Goal: Use online tool/utility: Utilize a website feature to perform a specific function

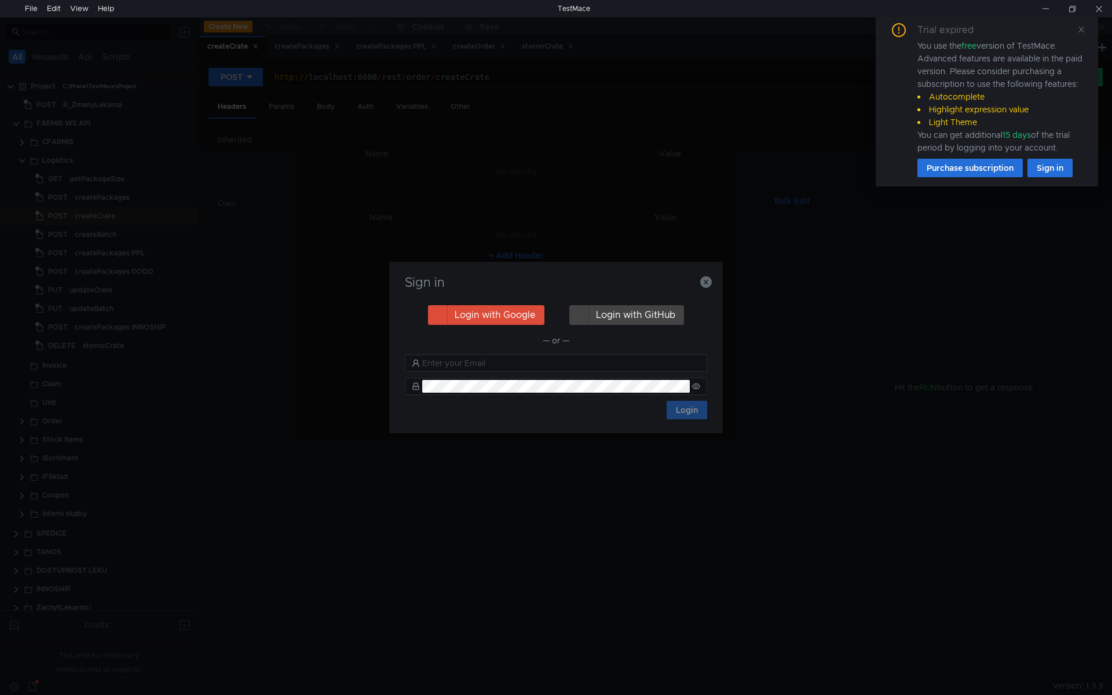
click at [708, 280] on icon "button" at bounding box center [706, 282] width 12 height 12
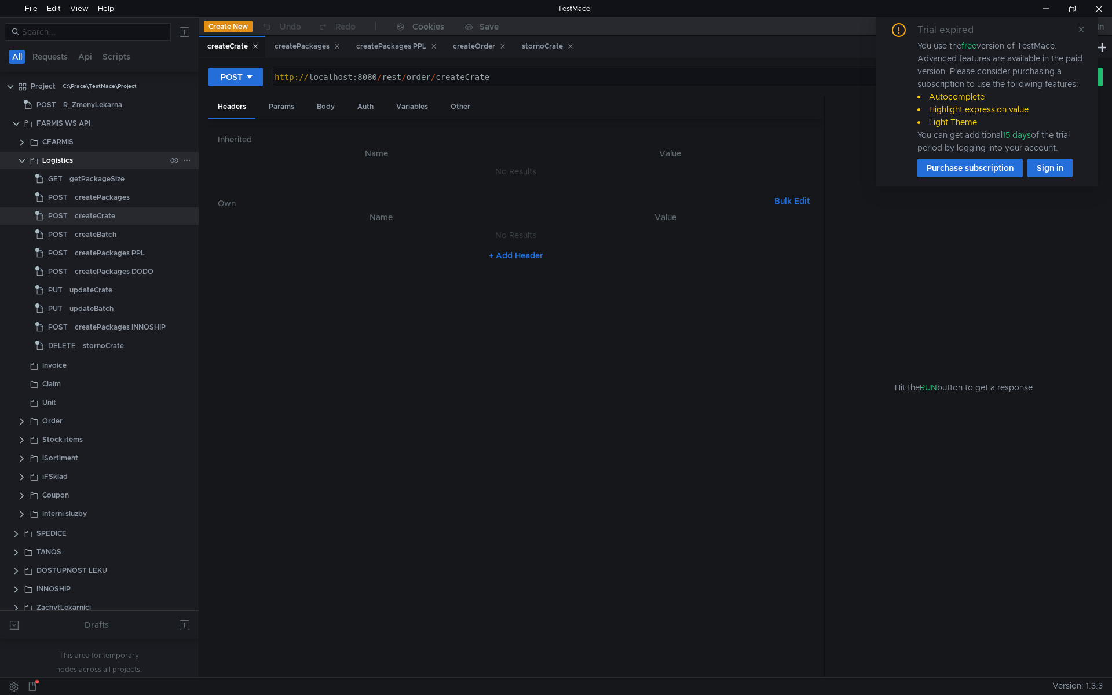
click at [24, 159] on clr-icon at bounding box center [21, 160] width 9 height 9
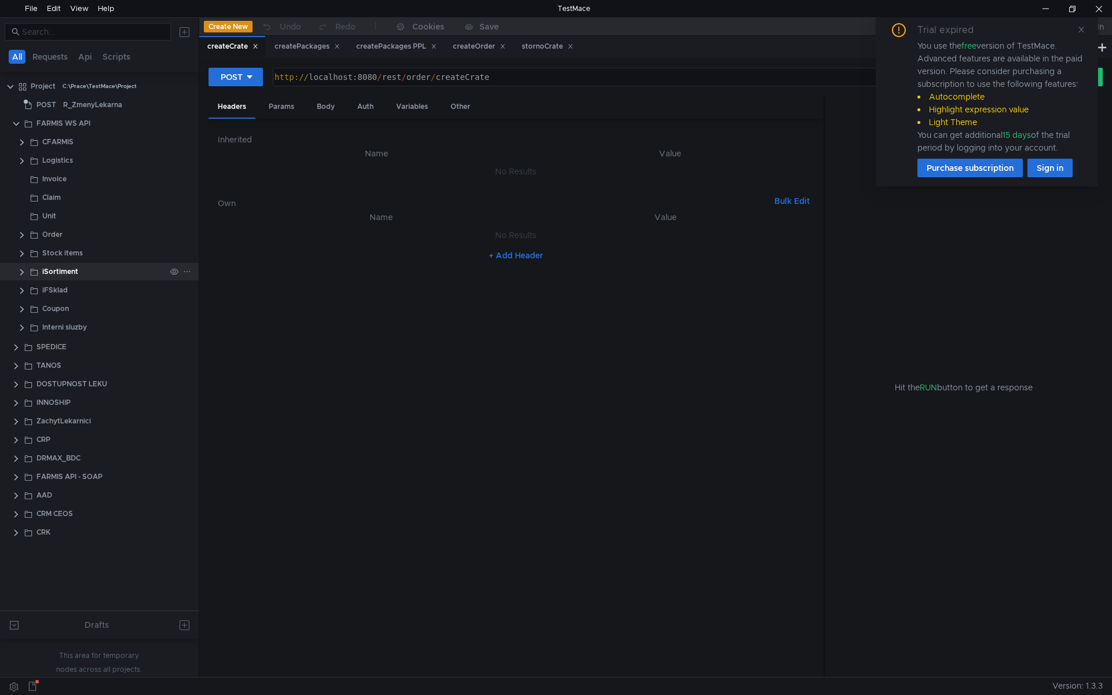
click at [23, 269] on clr-icon at bounding box center [21, 271] width 9 height 9
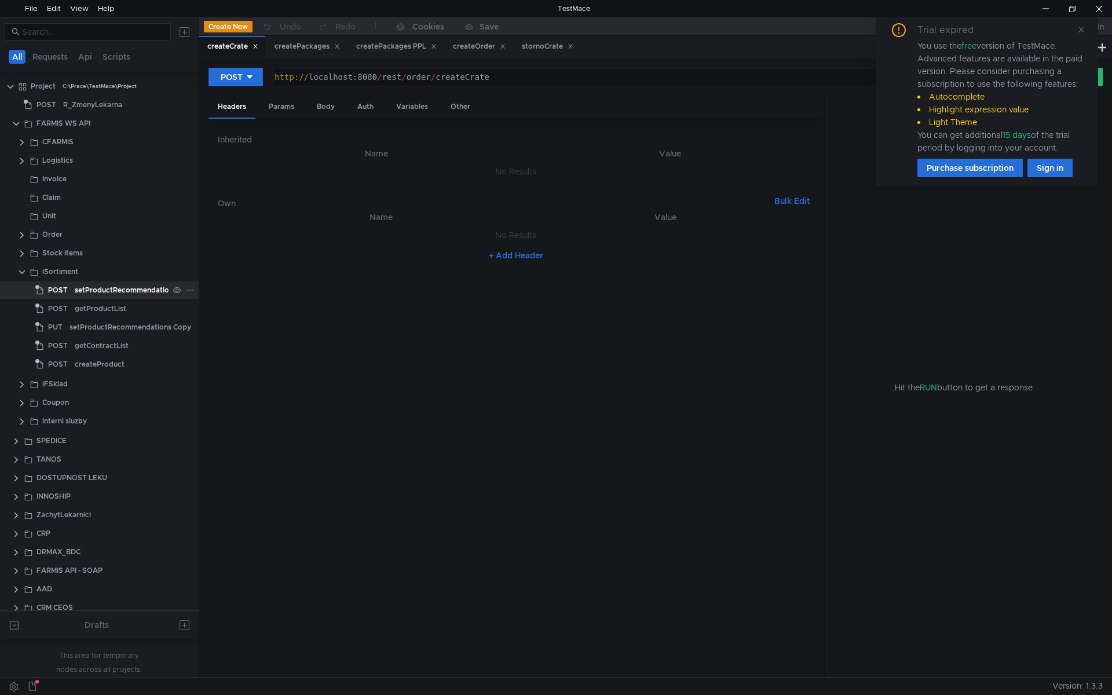
click at [110, 285] on div "setProductRecommendations" at bounding box center [126, 289] width 102 height 17
click at [325, 111] on div "Body" at bounding box center [325, 106] width 36 height 21
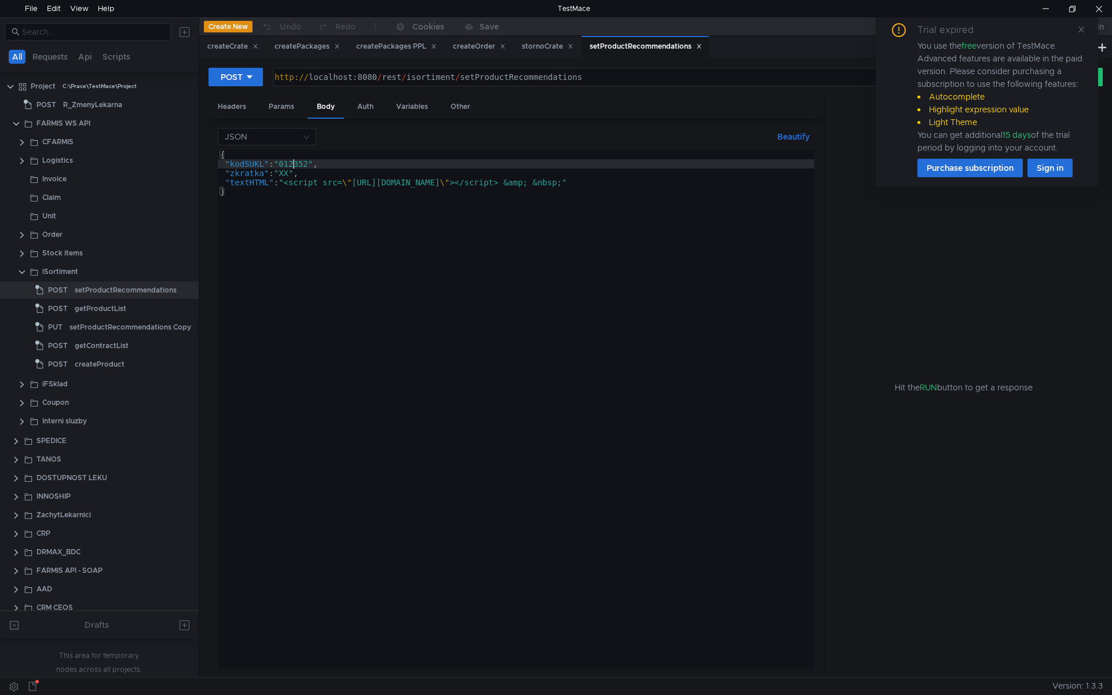
click at [291, 167] on div "{ "kodSUKL" : "012352" , "zkratka" : "XX" , "textHTML" : "<script src= \" https…" at bounding box center [522, 418] width 608 height 537
click at [288, 172] on div "{ "kodSUKL" : "207820" , "zkratka" : "XX" , "textHTML" : "<script src= \" https…" at bounding box center [522, 416] width 608 height 532
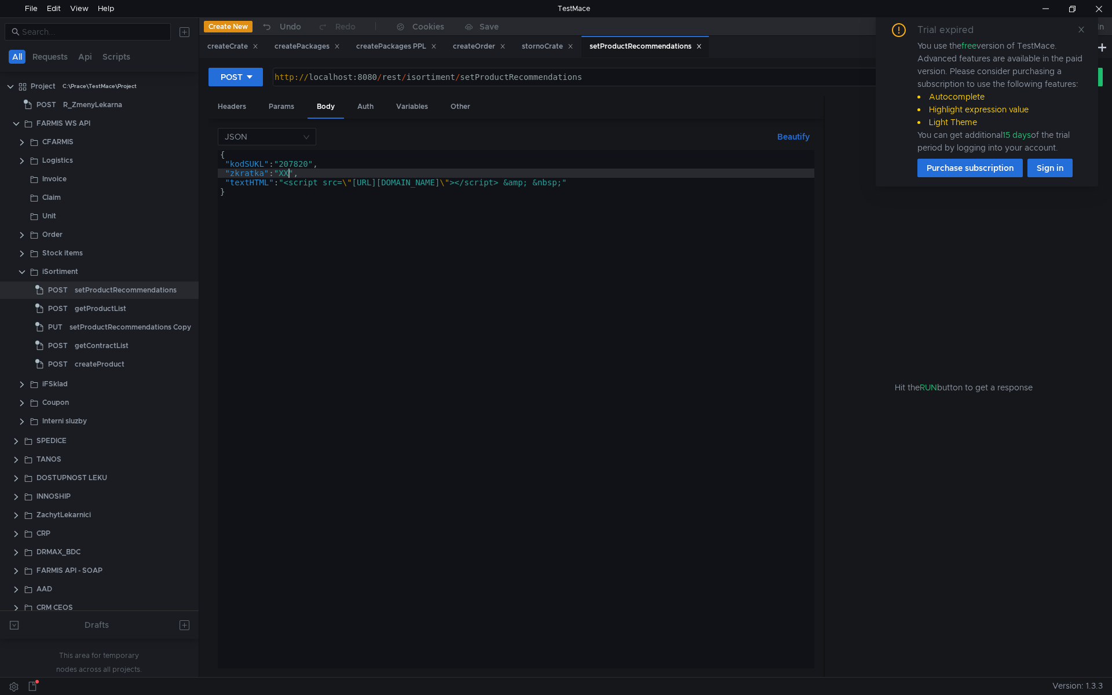
click at [288, 172] on div "{ "kodSUKL" : "207820" , "zkratka" : "XX" , "textHTML" : "<script src= \" https…" at bounding box center [522, 416] width 608 height 532
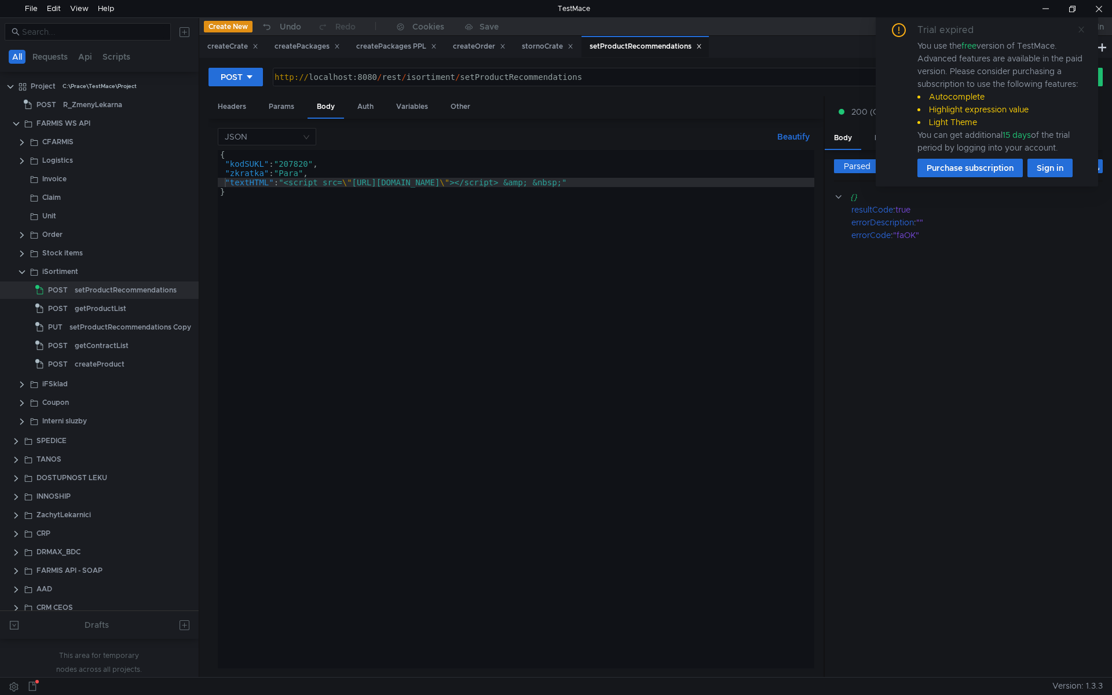
click at [1080, 32] on icon at bounding box center [1081, 29] width 8 height 8
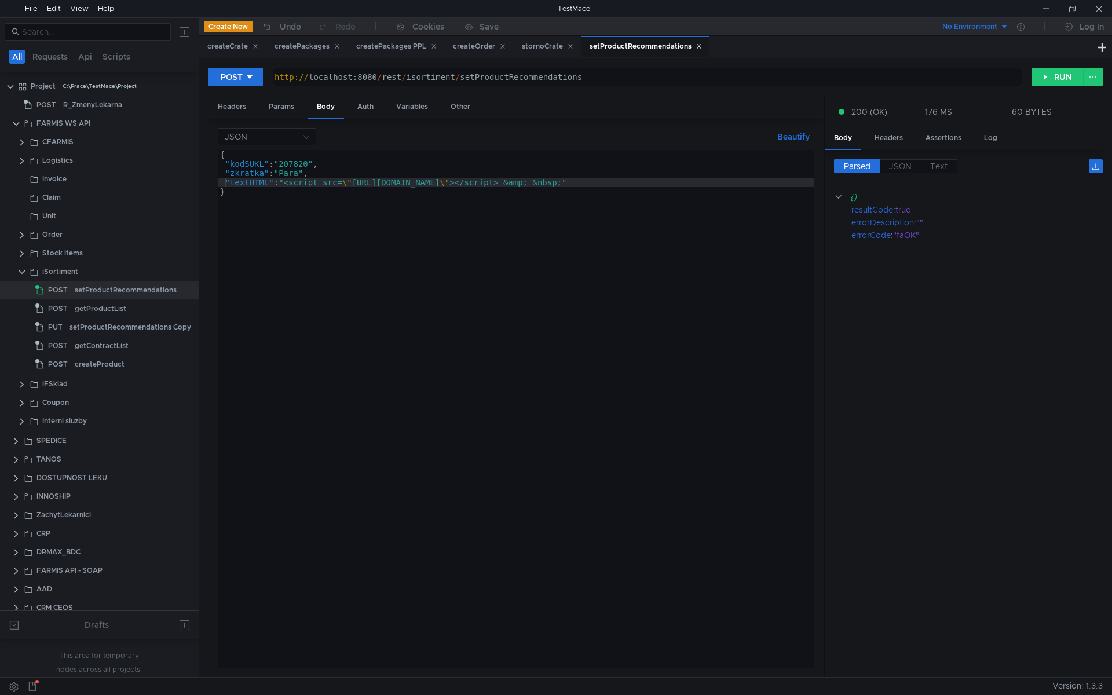
click at [296, 166] on div "{ "kodSUKL" : "207820" , "zkratka" : "Para" , "textHTML" : "<script src= \" htt…" at bounding box center [522, 416] width 608 height 532
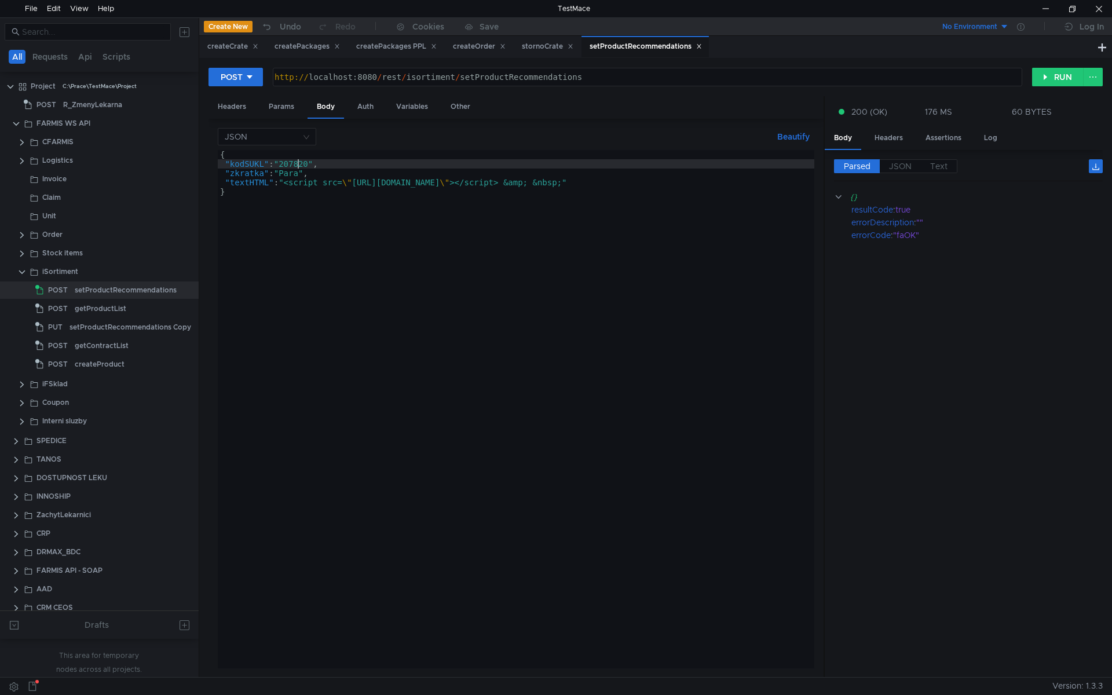
click at [296, 166] on div "{ "kodSUKL" : "207820" , "zkratka" : "Para" , "textHTML" : "<script src= \" htt…" at bounding box center [522, 416] width 608 height 532
click at [232, 174] on div "{ "kodSUKL" : "207820" , "zkratka" : "Para" , "textHTML" : "<script src= \" htt…" at bounding box center [522, 416] width 608 height 532
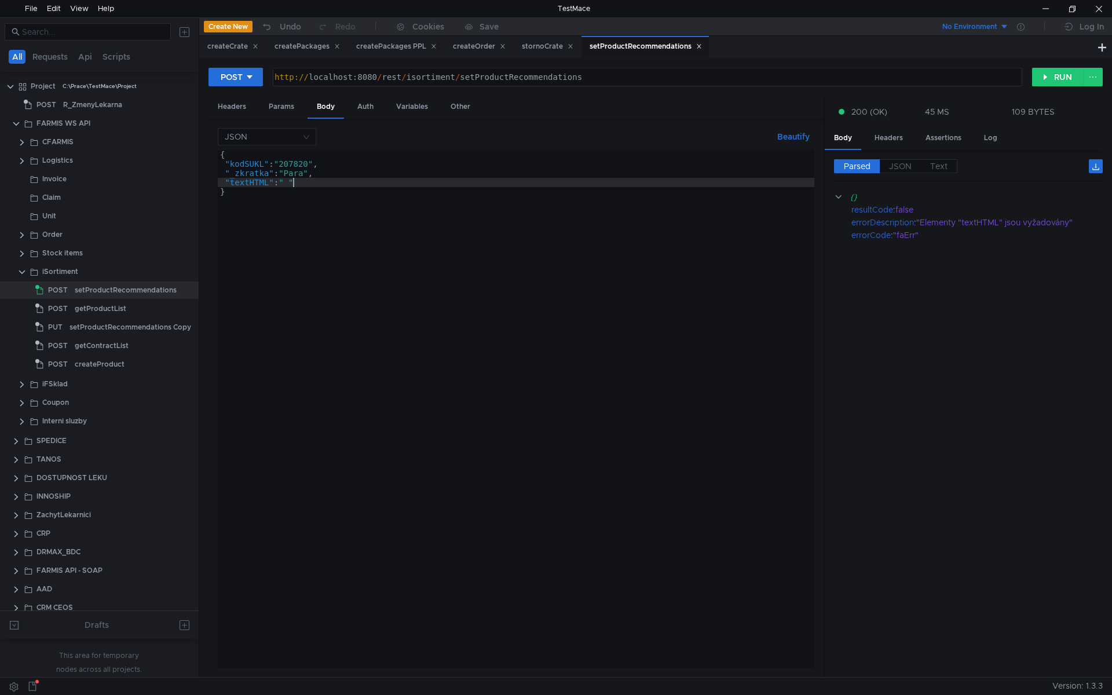
scroll to position [0, 5]
type textarea ""textHTML": " ""
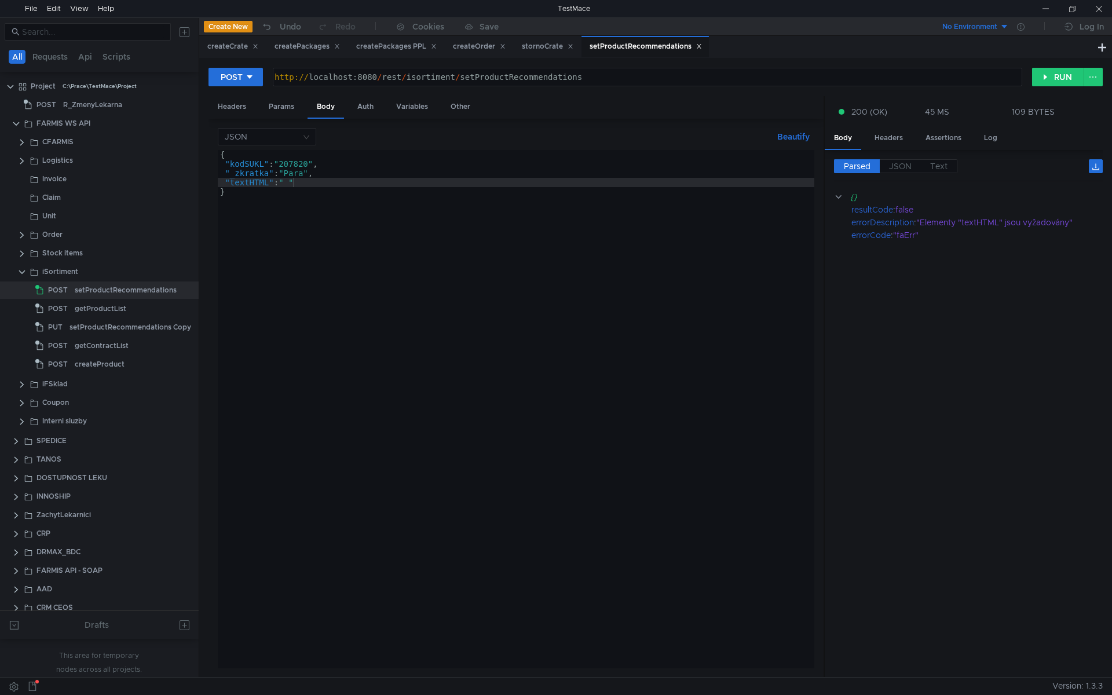
scroll to position [0, 5]
click at [342, 210] on div "{ "kodSUKL" : "207820" , "_zkratka" : "Para" , "textHTML" : " " }" at bounding box center [516, 418] width 596 height 537
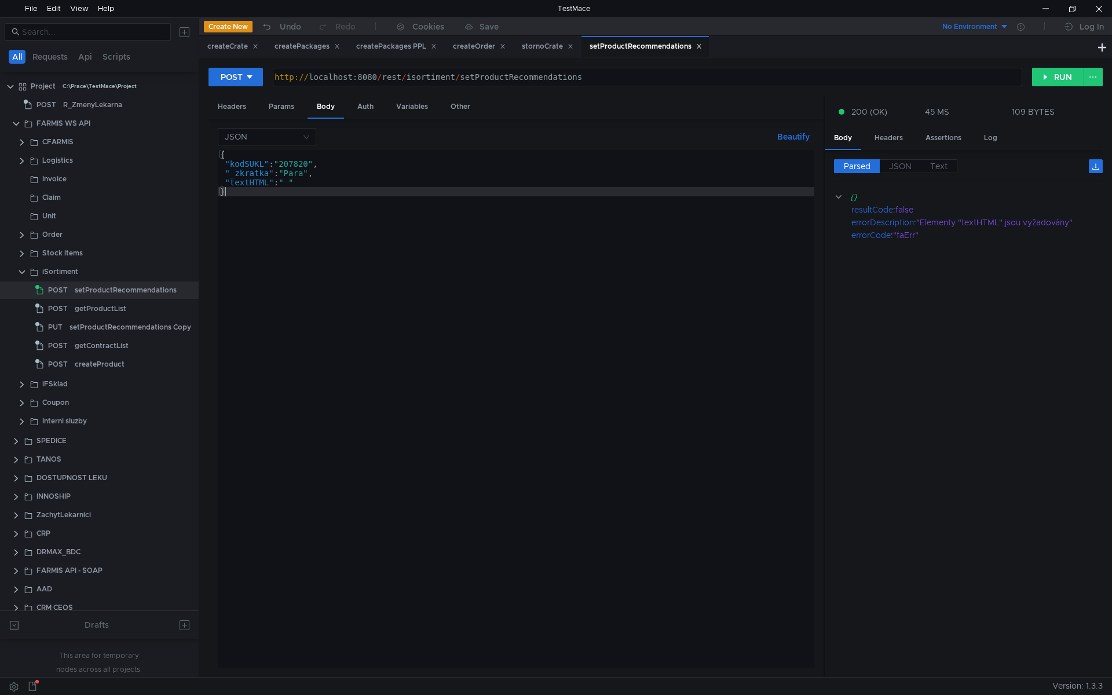
scroll to position [0, 0]
click at [299, 174] on div "{ "kodSUKL" : "207820" , "_zkratka" : "Para" , "textHTML" : " " }" at bounding box center [516, 418] width 596 height 537
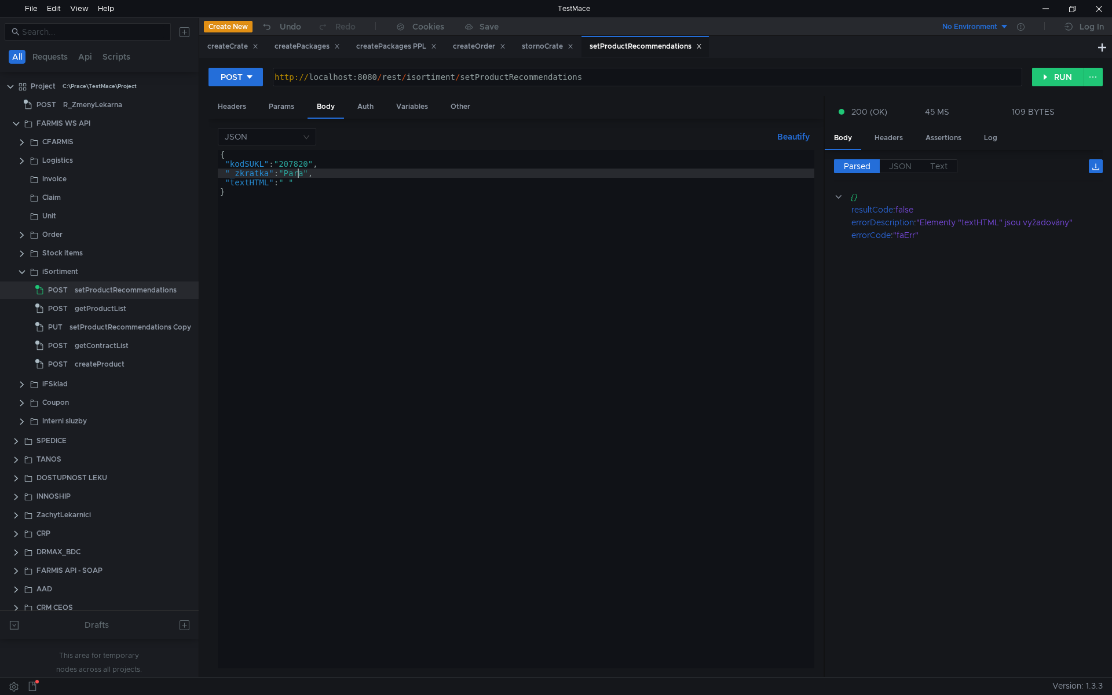
click at [299, 174] on div "{ "kodSUKL" : "207820" , "_zkratka" : "Para" , "textHTML" : " " }" at bounding box center [516, 418] width 596 height 537
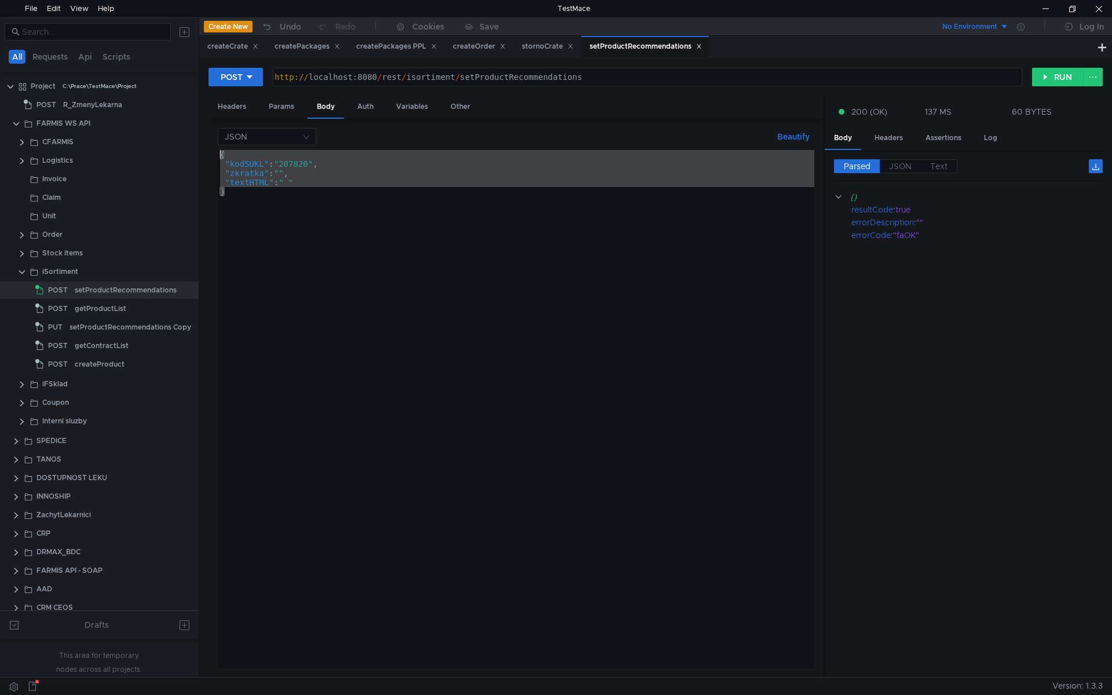
drag, startPoint x: 228, startPoint y: 198, endPoint x: 220, endPoint y: 157, distance: 41.2
click at [220, 157] on div "{ "kodSUKL" : "207820" , "zkratka" : "" , "textHTML" : " " }" at bounding box center [516, 418] width 596 height 537
type textarea "{ "kodSUKL": "207820","
click at [347, 258] on div "{ "kodSUKL" : "207820" , "zkratka" : "" , "textHTML" : " " }" at bounding box center [516, 409] width 596 height 518
type textarea "}"
